Goal: Information Seeking & Learning: Check status

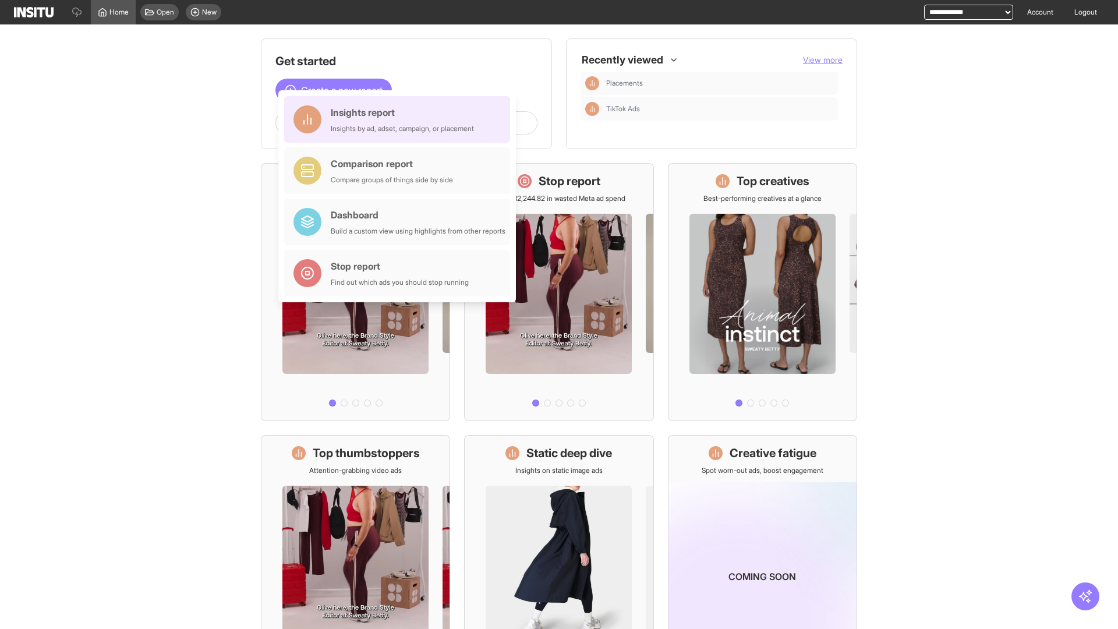
click at [400, 119] on div "Insights report Insights by ad, adset, campaign, or placement" at bounding box center [402, 119] width 143 height 28
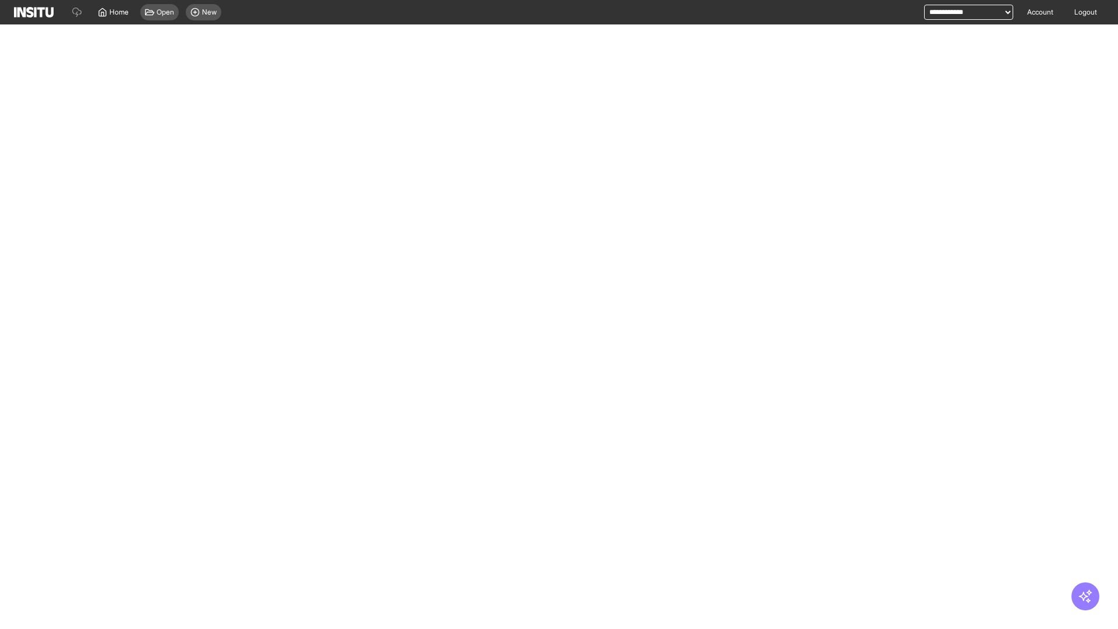
select select "**"
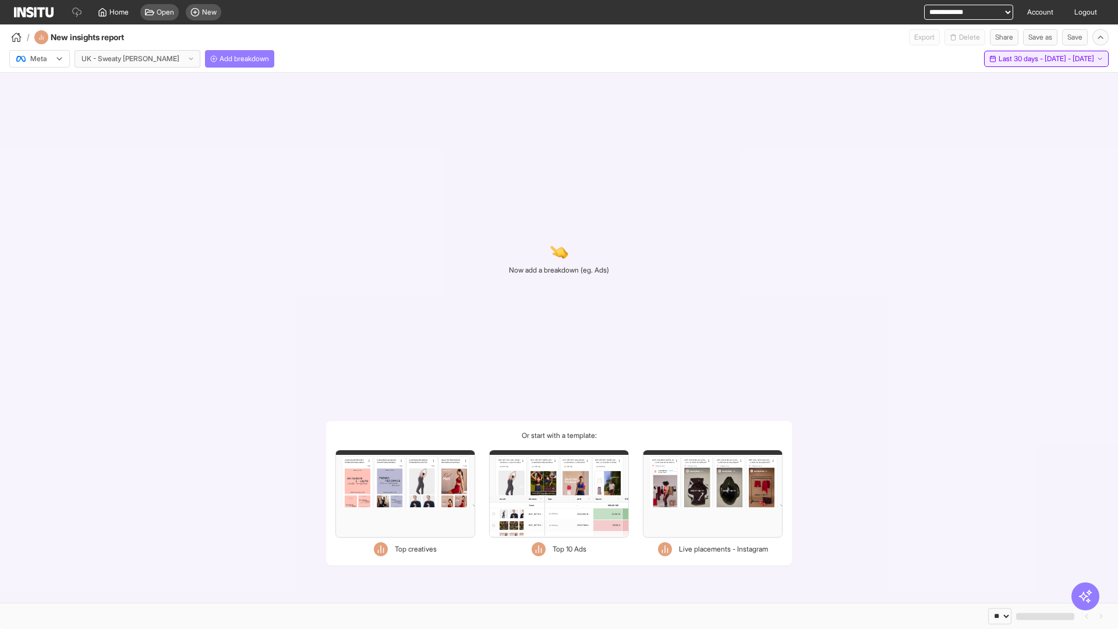
click at [1019, 59] on span "Last 30 days - [DATE] - [DATE]" at bounding box center [1046, 58] width 95 height 9
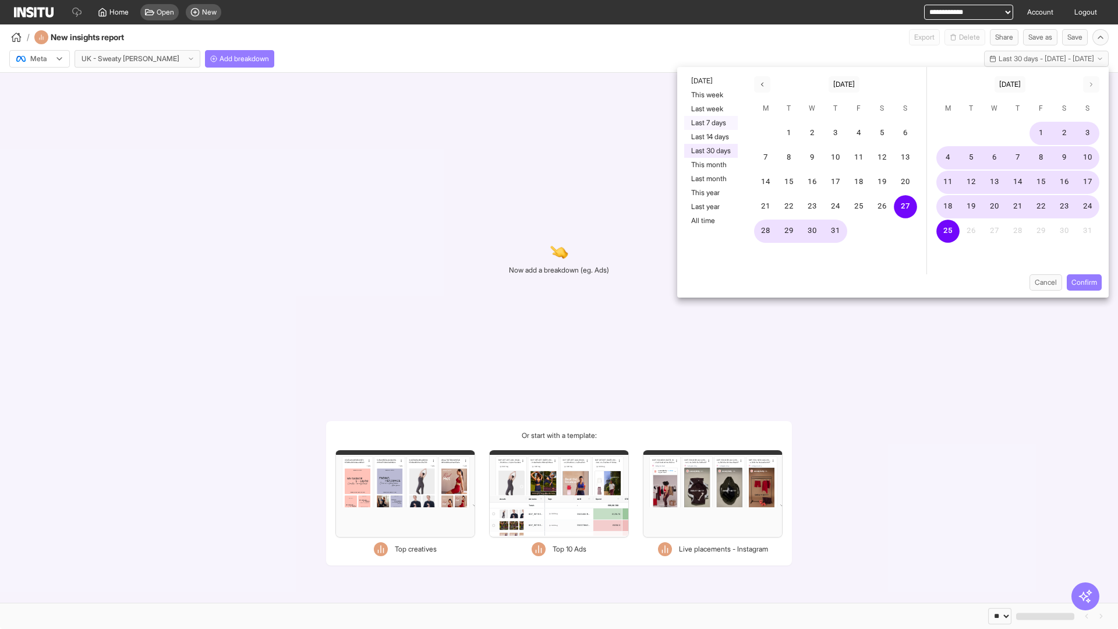
click at [710, 123] on button "Last 7 days" at bounding box center [711, 123] width 54 height 14
